Goal: Task Accomplishment & Management: Use online tool/utility

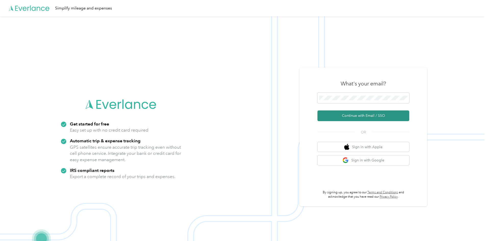
click at [368, 119] on button "Continue with Email / SSO" at bounding box center [363, 115] width 92 height 11
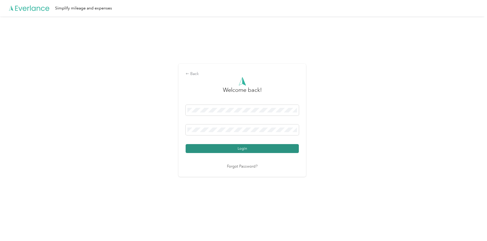
click at [244, 151] on button "Login" at bounding box center [242, 148] width 113 height 9
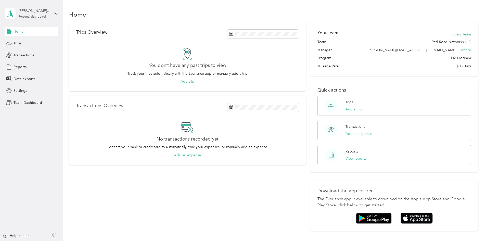
click at [46, 16] on div "Personal dashboard" at bounding box center [32, 16] width 27 height 3
click at [33, 42] on div "Team dashboard" at bounding box center [22, 41] width 27 height 5
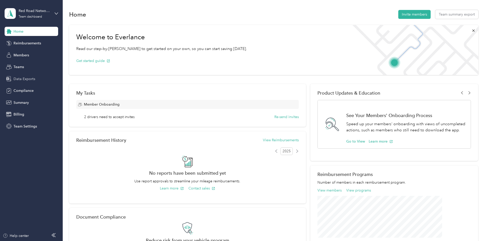
click at [23, 77] on span "Data Exports" at bounding box center [25, 78] width 22 height 5
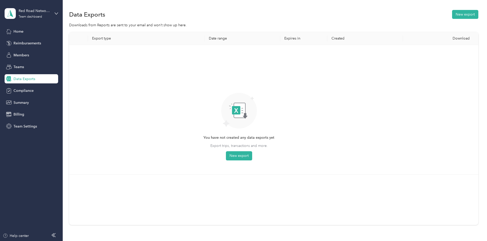
click at [435, 19] on div "Data Exports New export" at bounding box center [273, 14] width 409 height 11
click at [452, 17] on button "New export" at bounding box center [465, 14] width 26 height 9
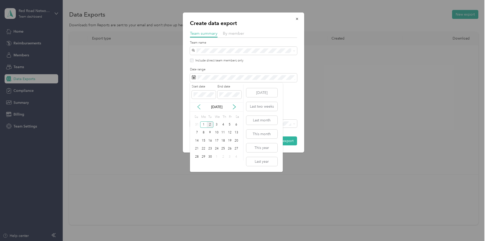
click at [198, 105] on icon at bounding box center [198, 106] width 5 height 5
click at [201, 149] on div "18" at bounding box center [203, 149] width 7 height 6
click at [196, 164] on div "31" at bounding box center [197, 165] width 7 height 6
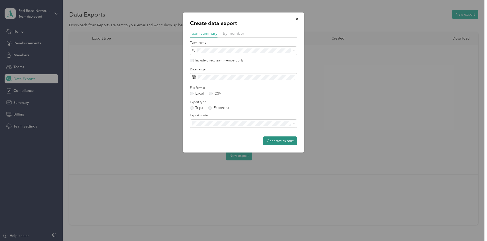
click at [283, 141] on button "Generate export" at bounding box center [280, 140] width 34 height 9
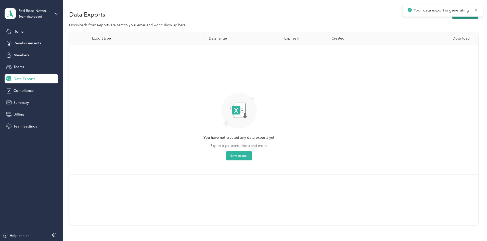
click at [452, 18] on button "New export" at bounding box center [465, 14] width 26 height 9
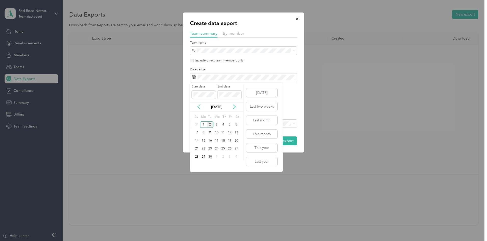
click at [200, 106] on icon at bounding box center [198, 106] width 5 height 5
click at [203, 151] on div "18" at bounding box center [203, 149] width 7 height 6
click at [198, 163] on div "31" at bounding box center [197, 165] width 7 height 6
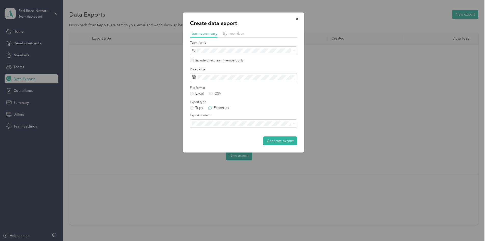
click at [211, 109] on label "Expenses" at bounding box center [218, 108] width 21 height 4
click at [276, 141] on button "Generate export" at bounding box center [280, 140] width 34 height 9
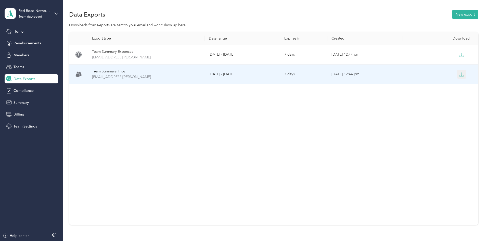
click at [461, 75] on icon "button" at bounding box center [462, 73] width 2 height 3
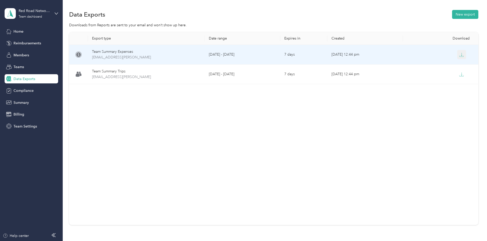
click at [459, 56] on icon "button" at bounding box center [461, 55] width 5 height 5
